Goal: Task Accomplishment & Management: Use online tool/utility

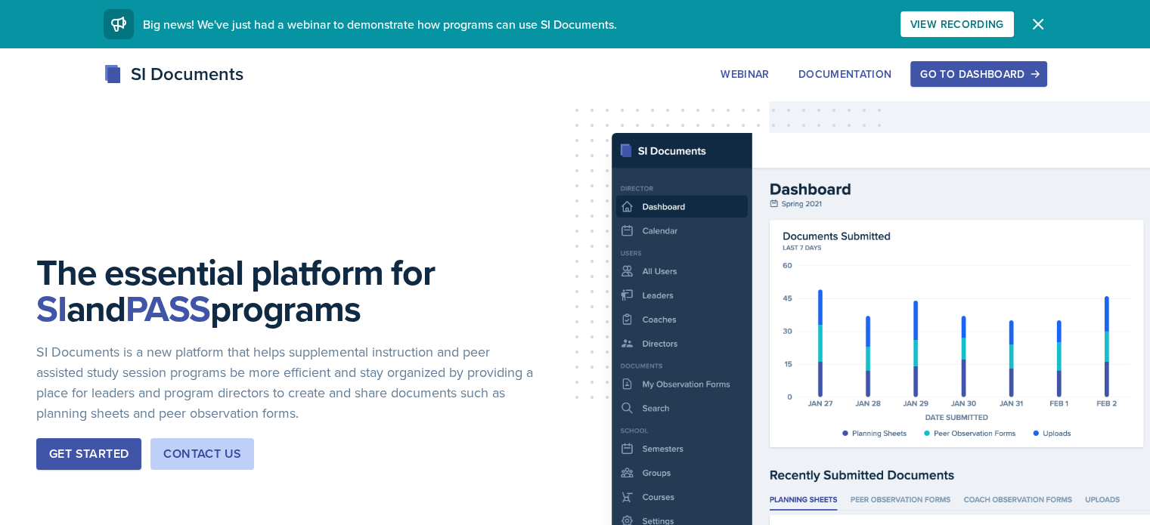
click at [1046, 63] on button "Go to Dashboard" at bounding box center [978, 74] width 136 height 26
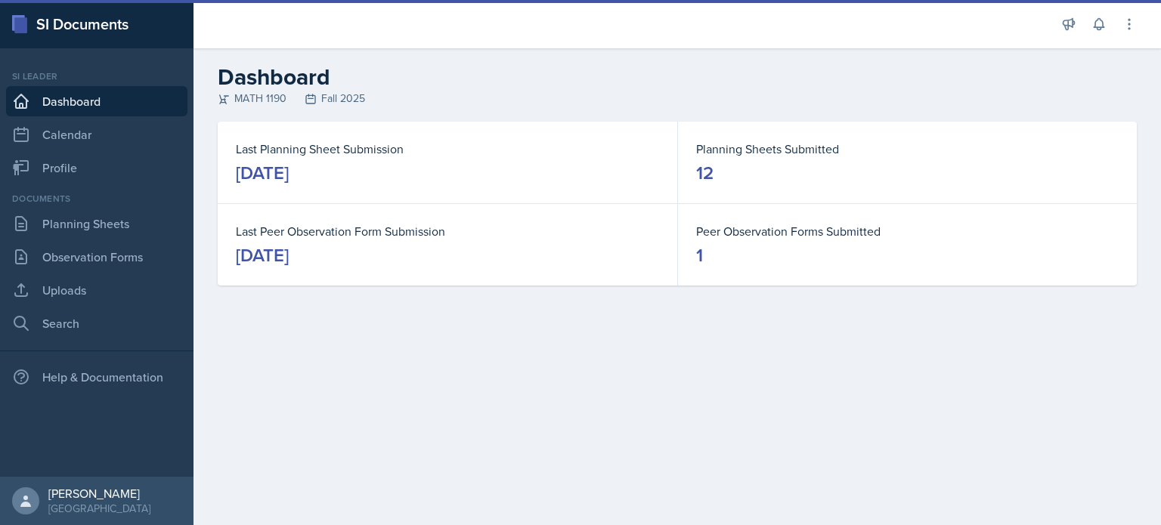
click at [1114, 33] on div "Announcements New Announcement Title Message Create Notifications Sep 28th, 202…" at bounding box center [1099, 24] width 76 height 48
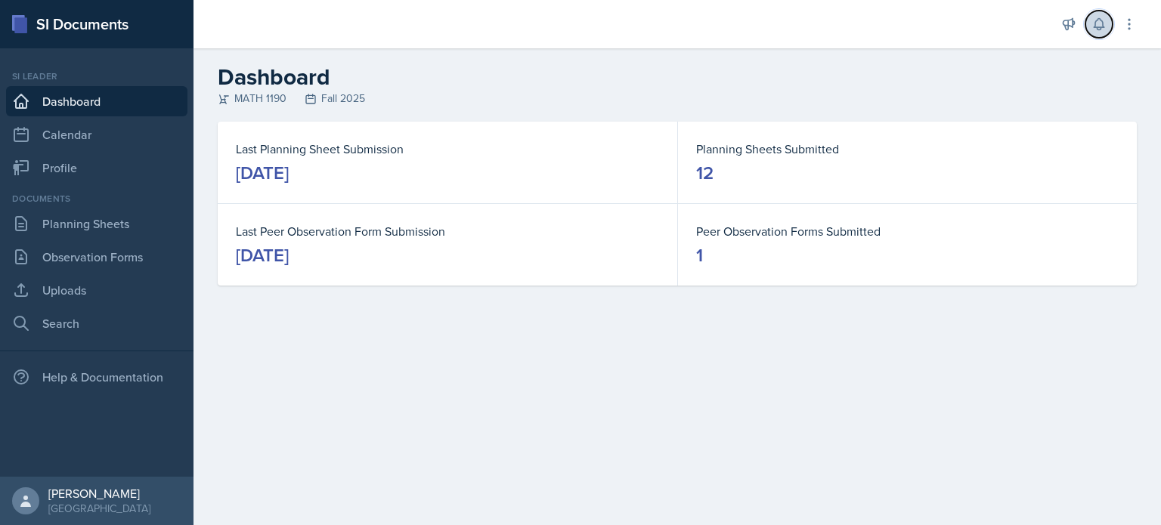
click at [1103, 31] on icon at bounding box center [1099, 24] width 15 height 15
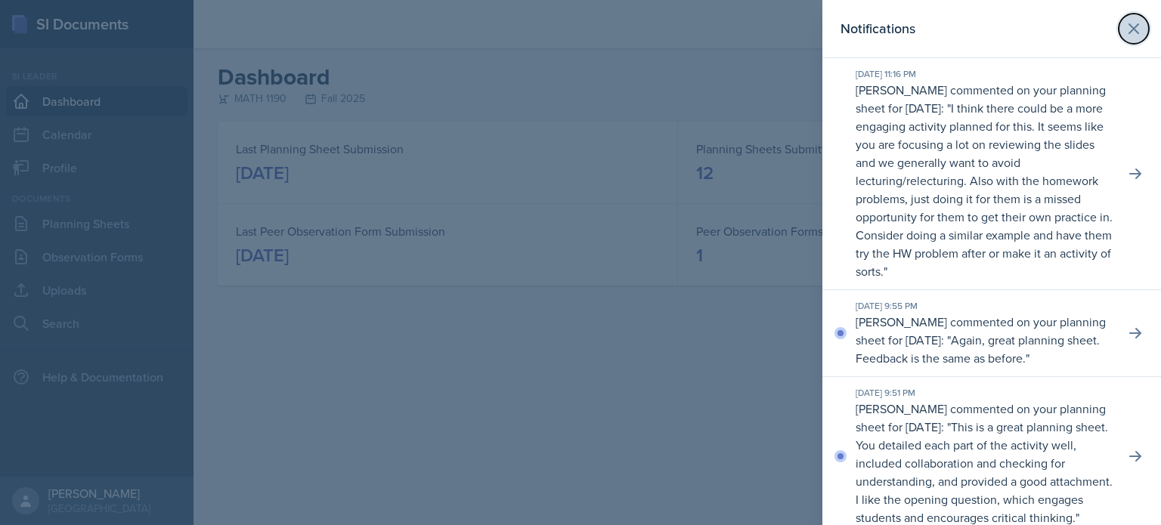
click at [1128, 29] on icon at bounding box center [1134, 29] width 18 height 18
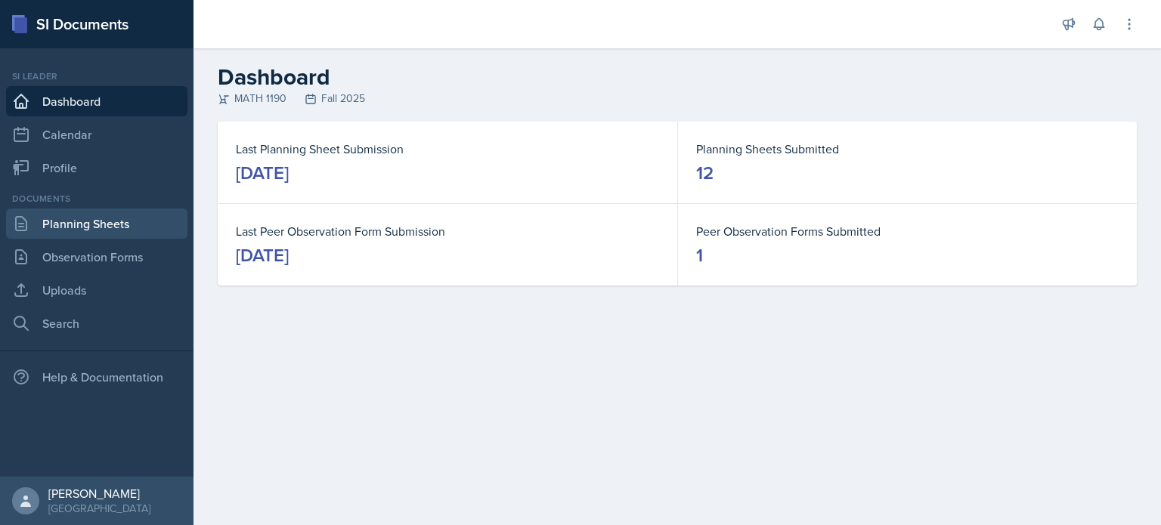
click at [112, 228] on link "Planning Sheets" at bounding box center [96, 224] width 181 height 30
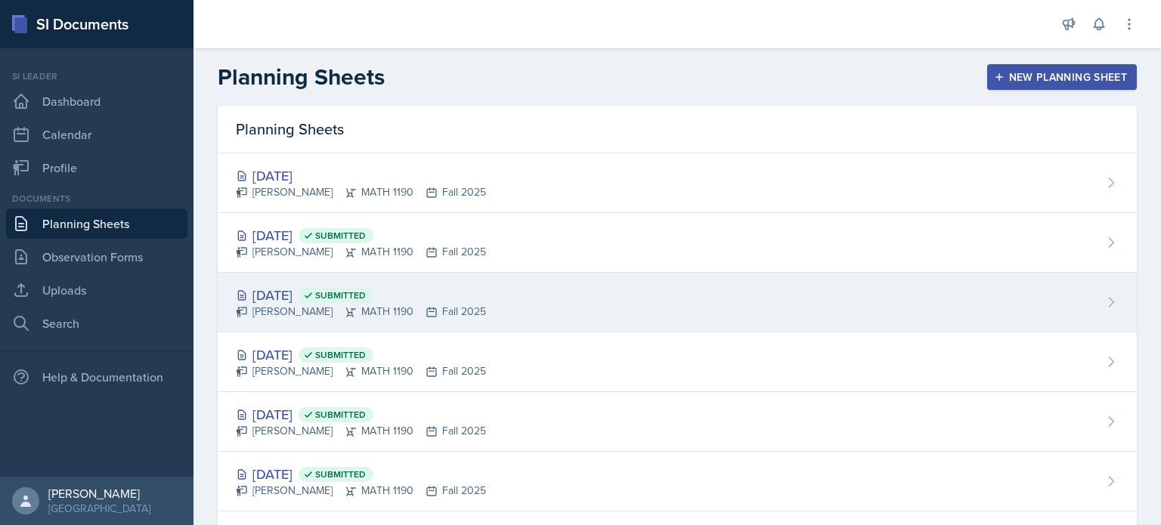
click at [366, 293] on span "Submitted" at bounding box center [340, 296] width 51 height 12
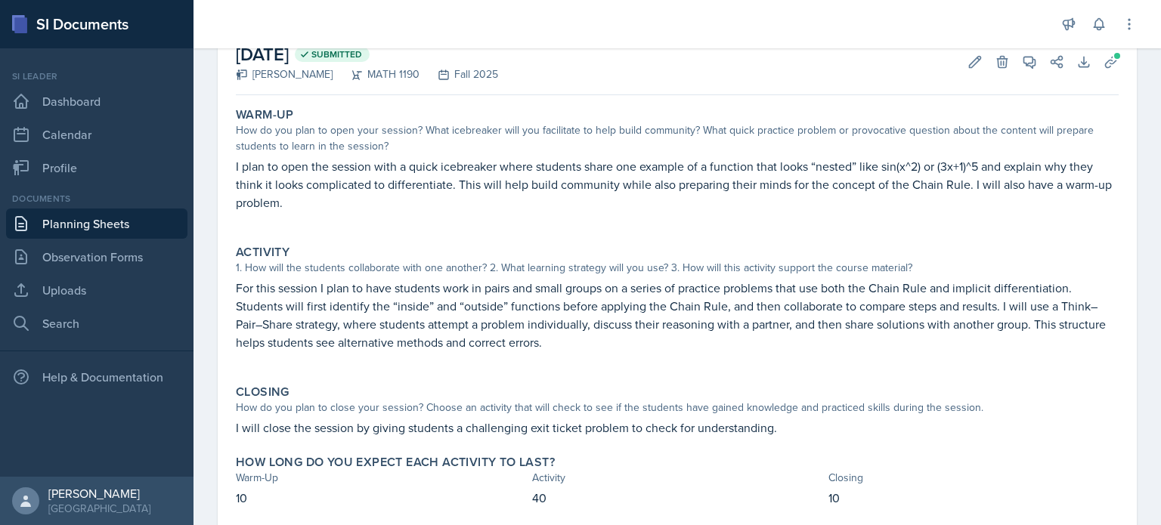
scroll to position [93, 0]
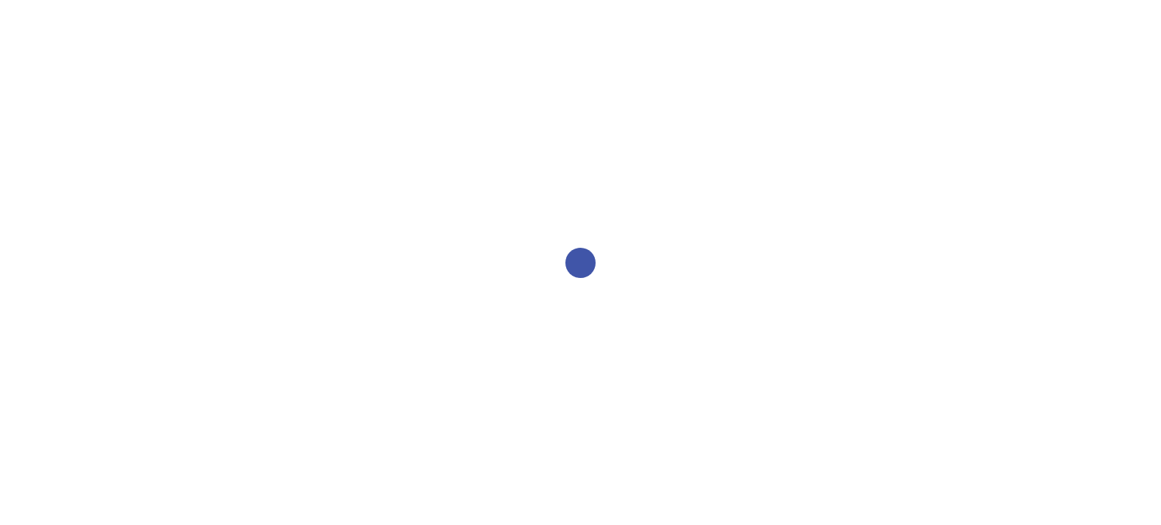
select select "2bed604d-1099-4043-b1bc-2365e8740244"
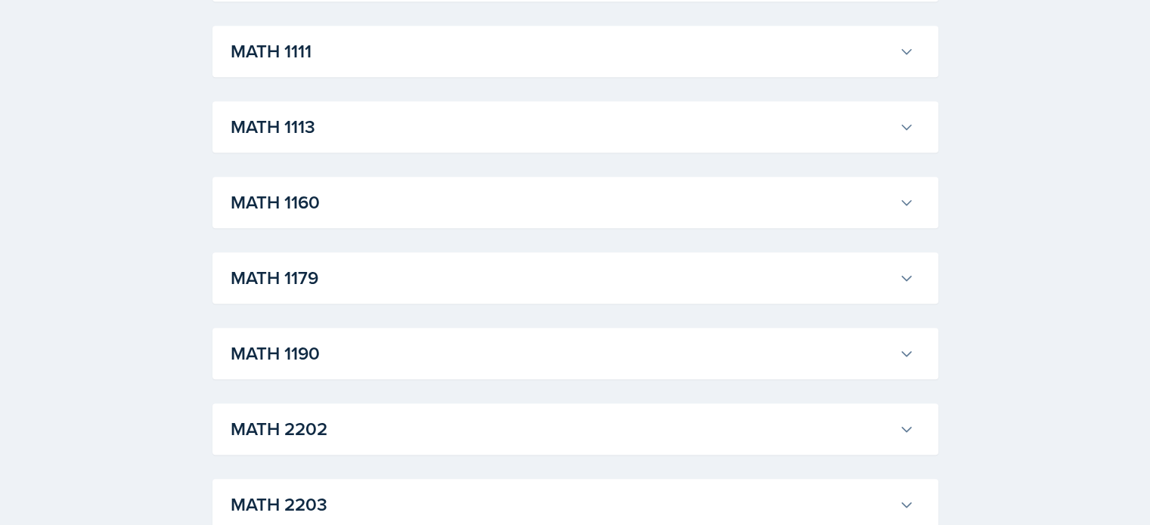
scroll to position [1397, 0]
click at [696, 125] on h3 "MATH 1113" at bounding box center [562, 126] width 662 height 27
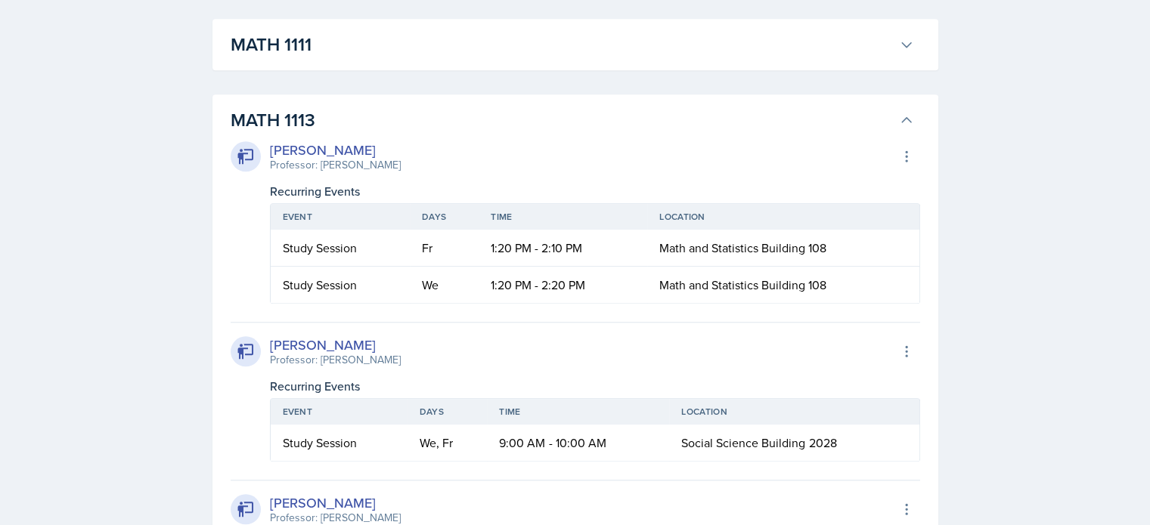
scroll to position [1391, 0]
